Goal: Task Accomplishment & Management: Manage account settings

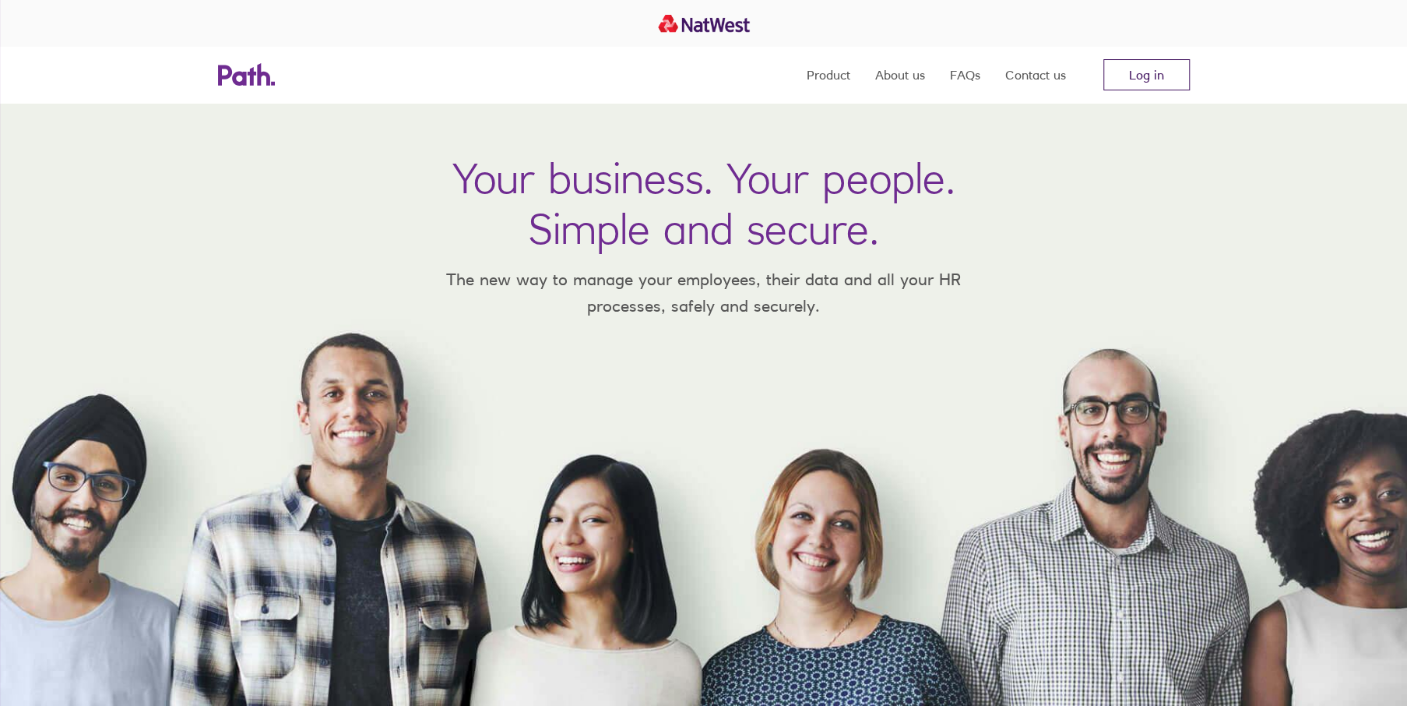
click at [1147, 64] on link "Log in" at bounding box center [1147, 74] width 86 height 31
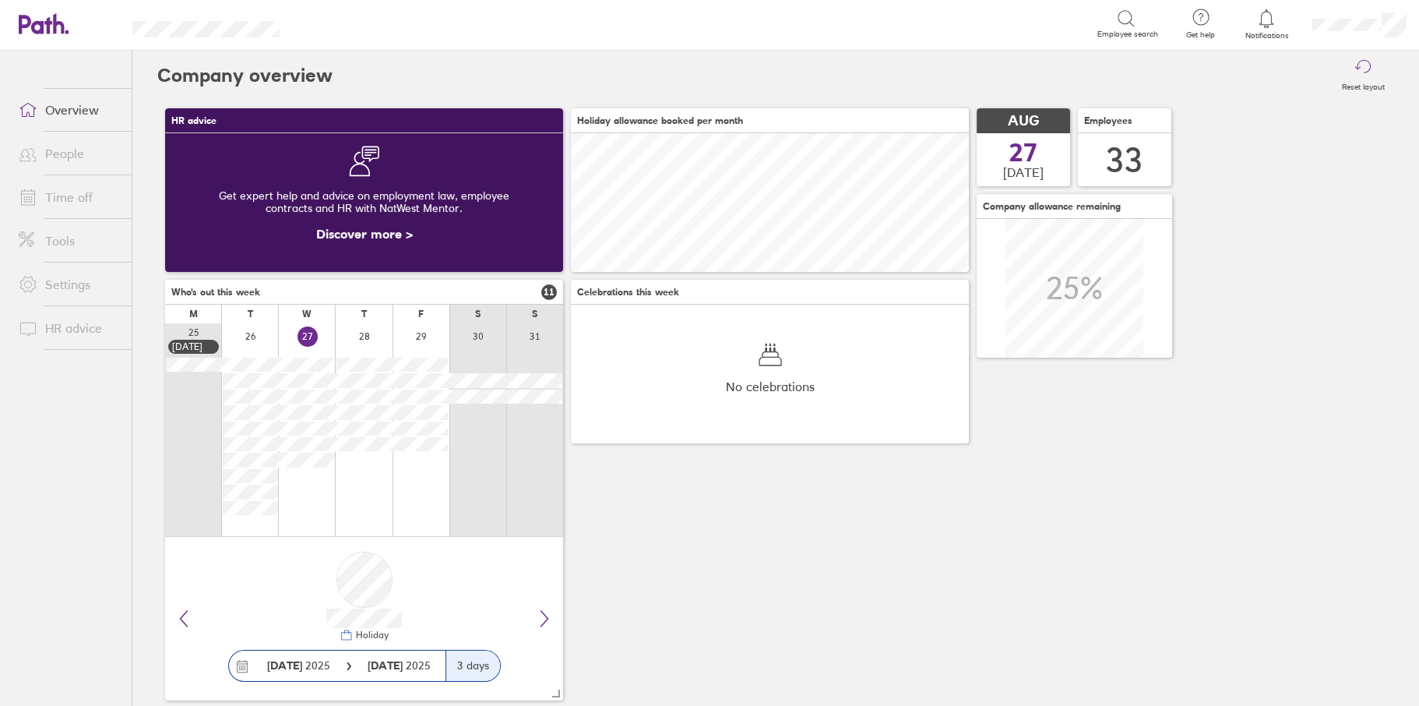
scroll to position [139, 397]
click at [65, 197] on link "Time off" at bounding box center [68, 196] width 125 height 31
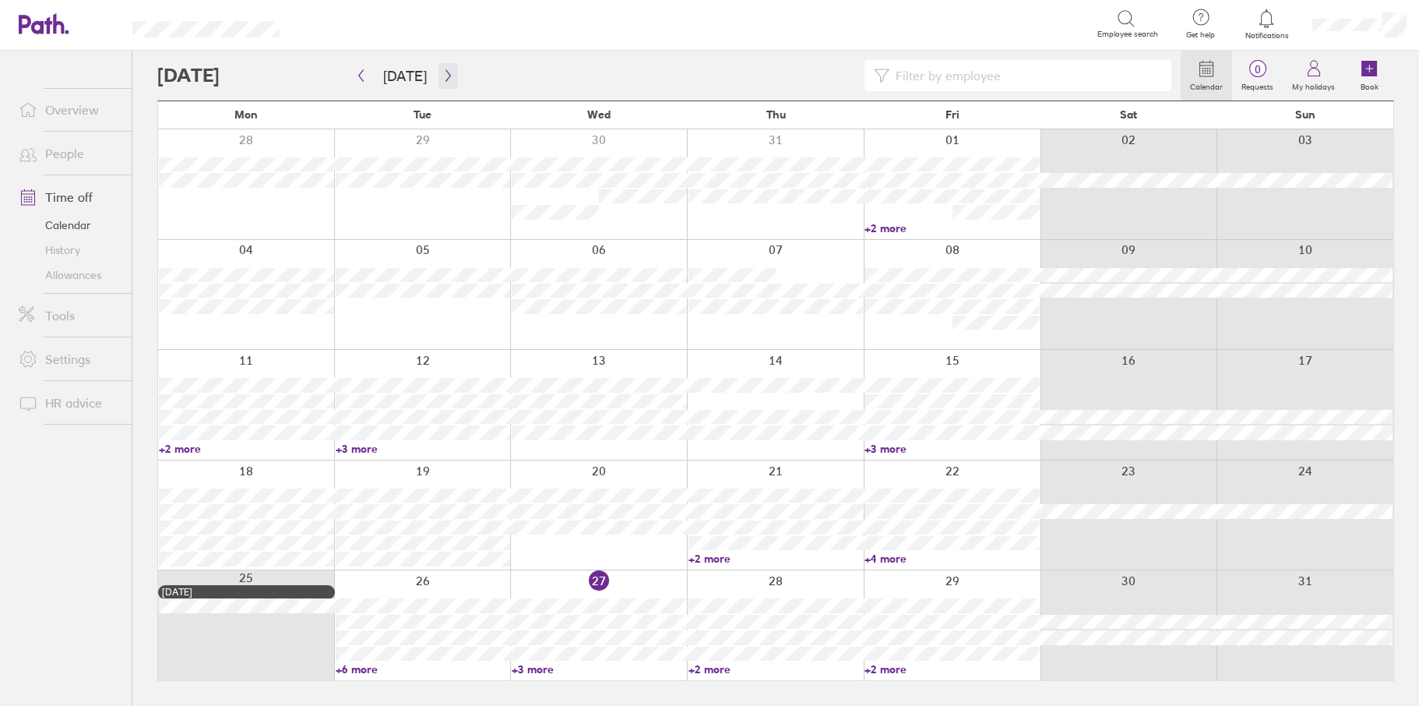
click at [446, 79] on icon "button" at bounding box center [448, 75] width 12 height 12
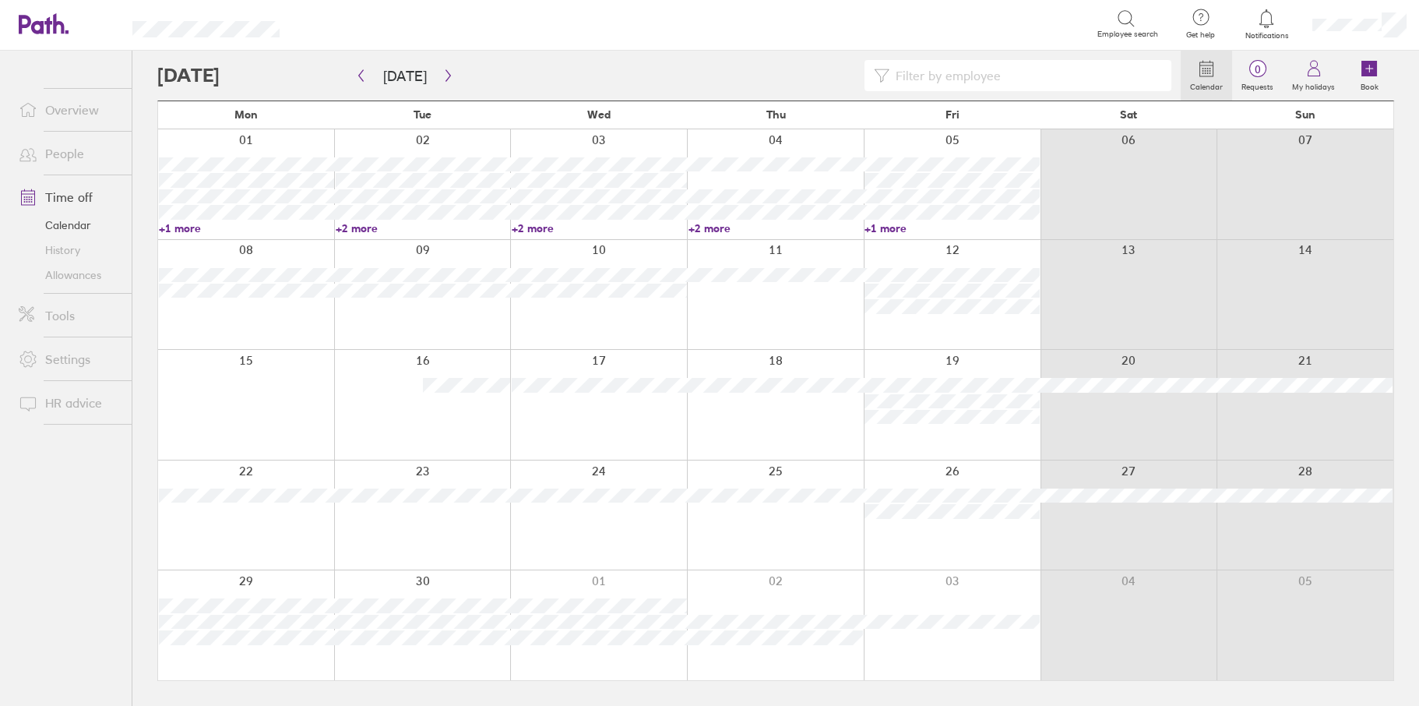
click at [187, 230] on link "+1 more" at bounding box center [246, 228] width 175 height 14
click at [361, 81] on icon "button" at bounding box center [361, 75] width 12 height 12
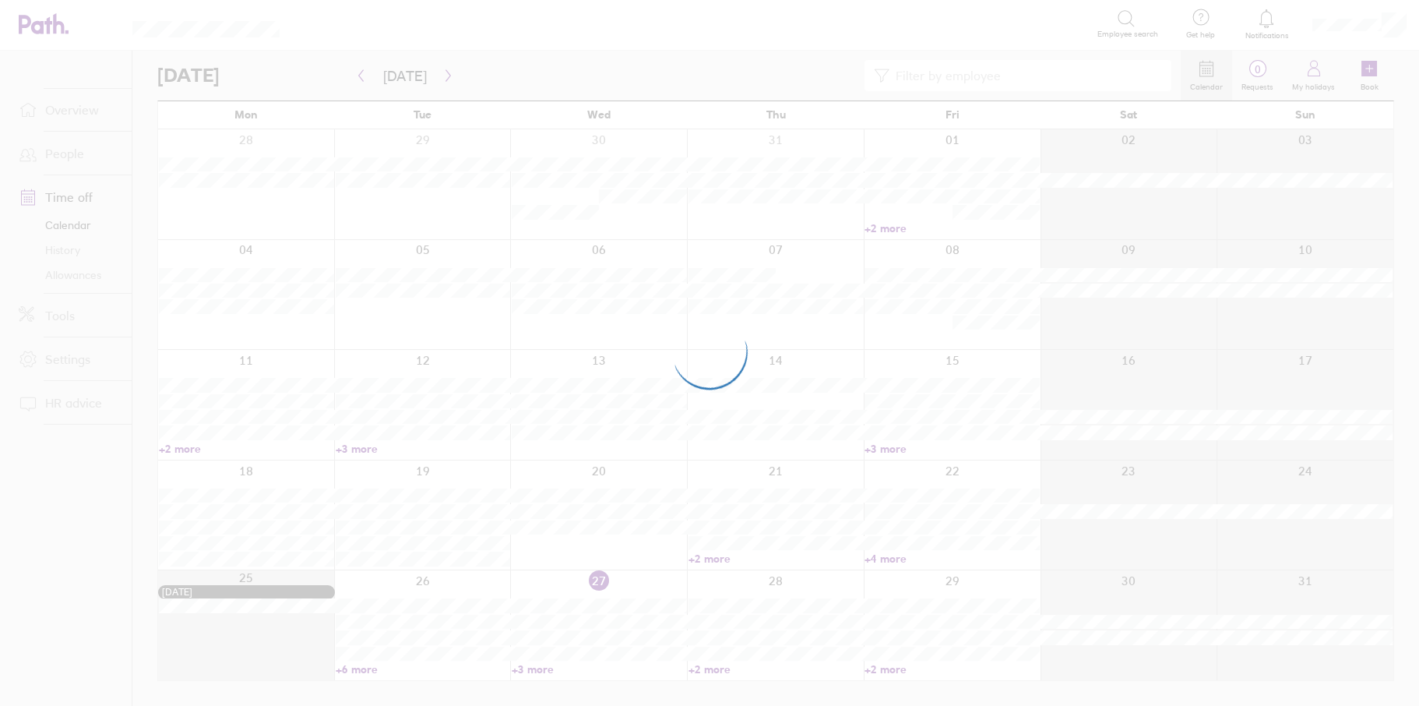
click at [926, 76] on div at bounding box center [709, 353] width 1419 height 706
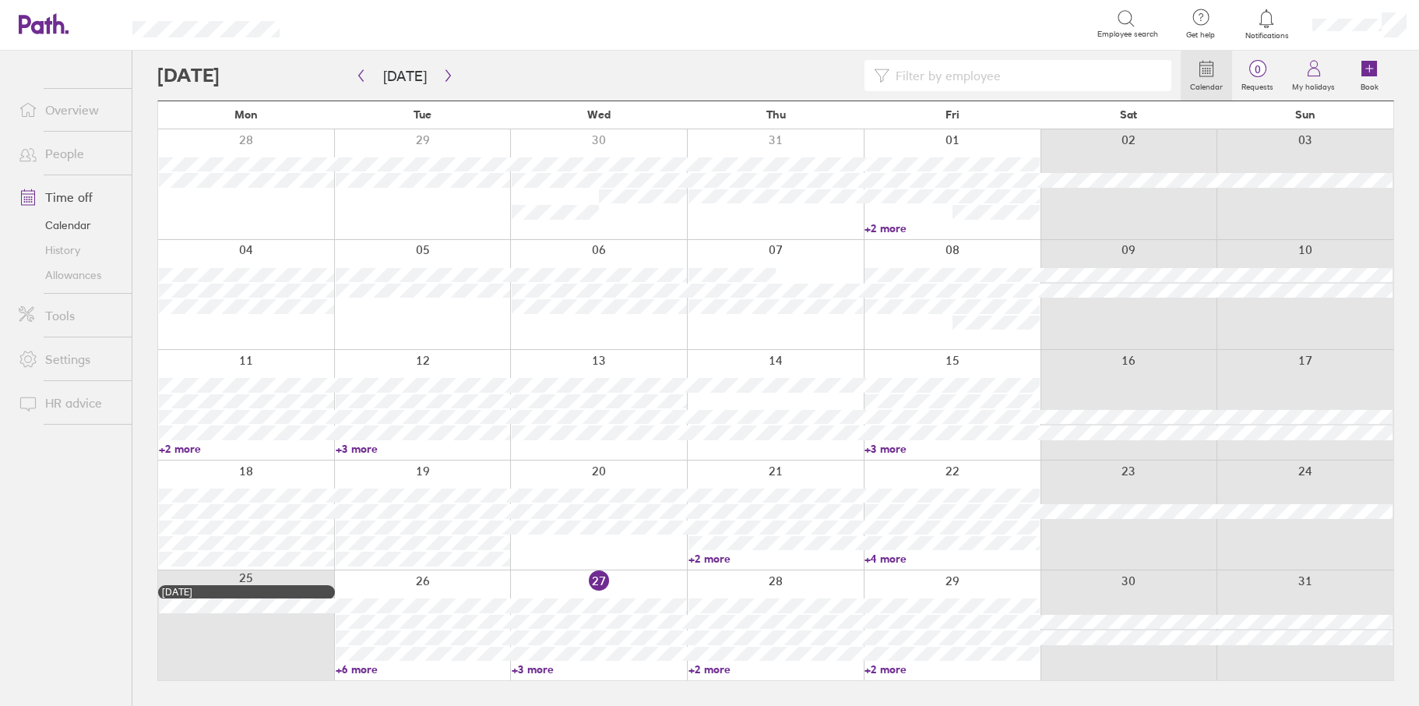
click at [926, 76] on input at bounding box center [1025, 76] width 273 height 30
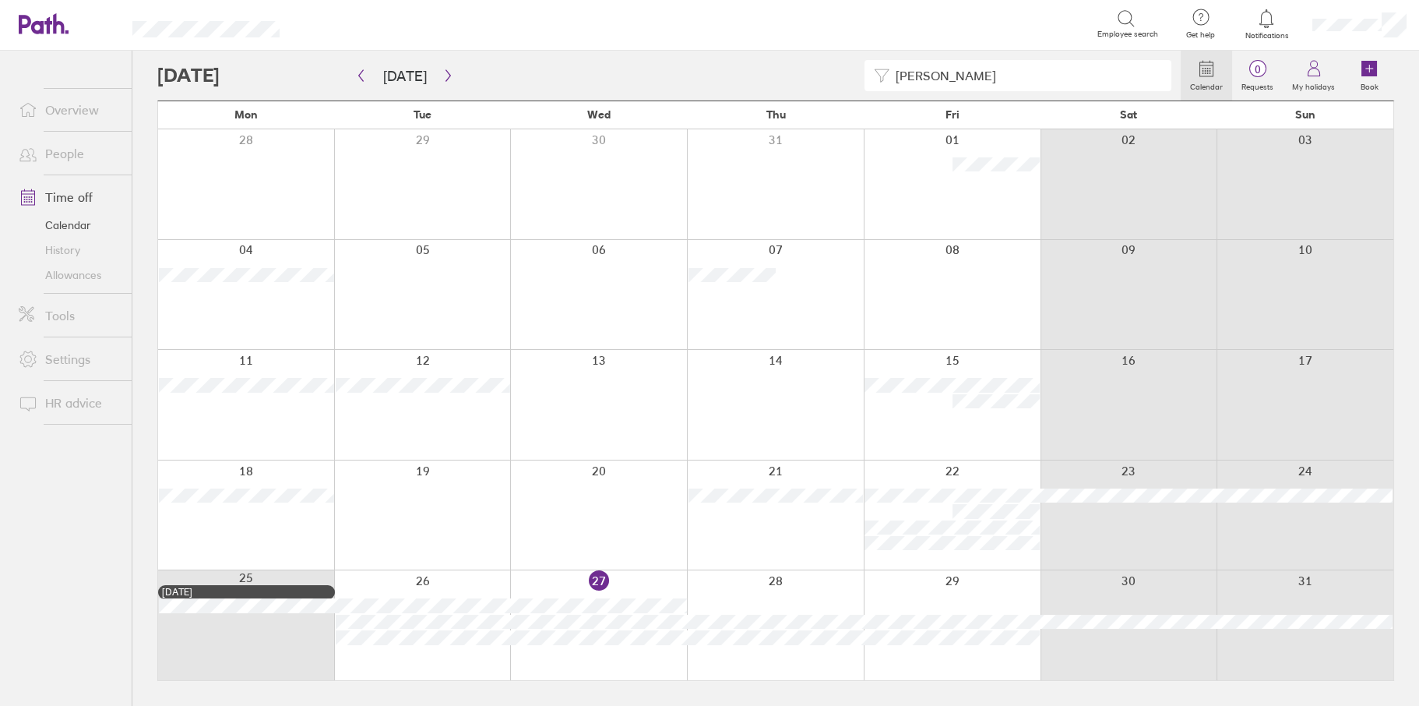
type input "[PERSON_NAME]"
click at [83, 198] on link "Time off" at bounding box center [68, 196] width 125 height 31
